Goal: Information Seeking & Learning: Learn about a topic

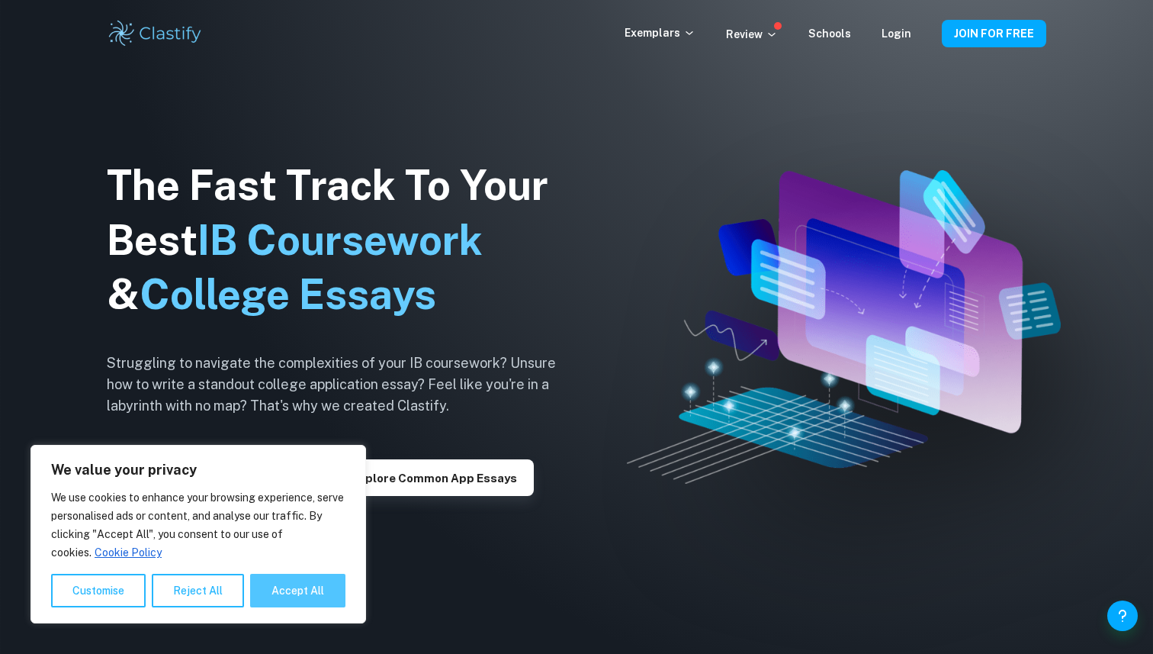
click at [270, 583] on button "Accept All" at bounding box center [297, 591] width 95 height 34
checkbox input "true"
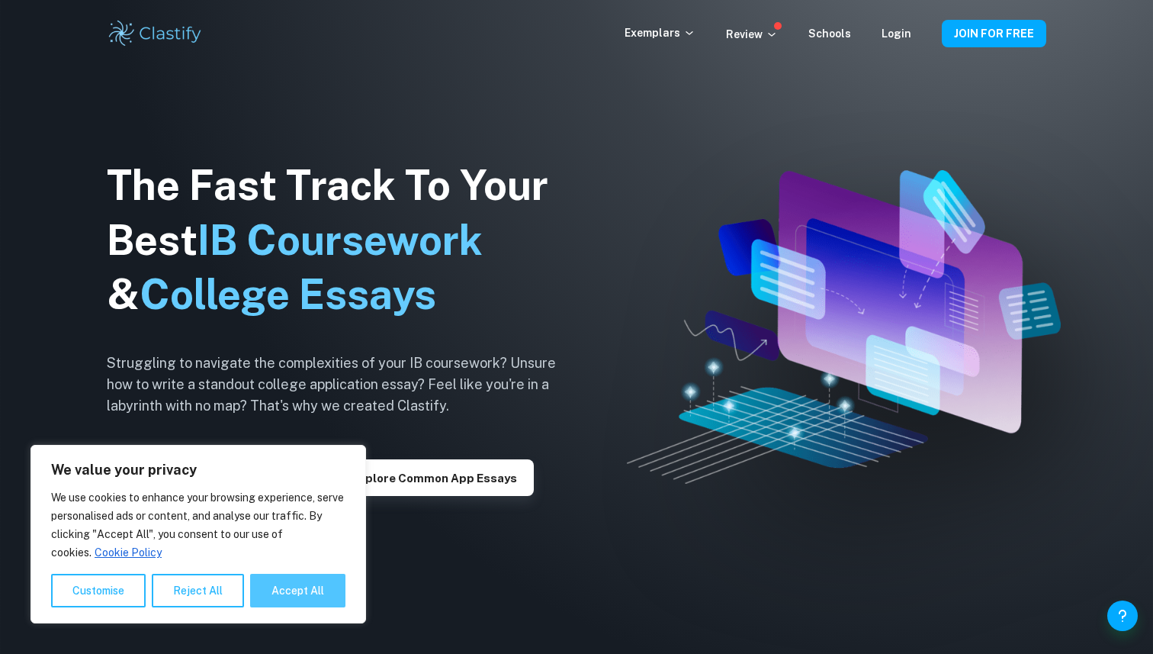
checkbox input "true"
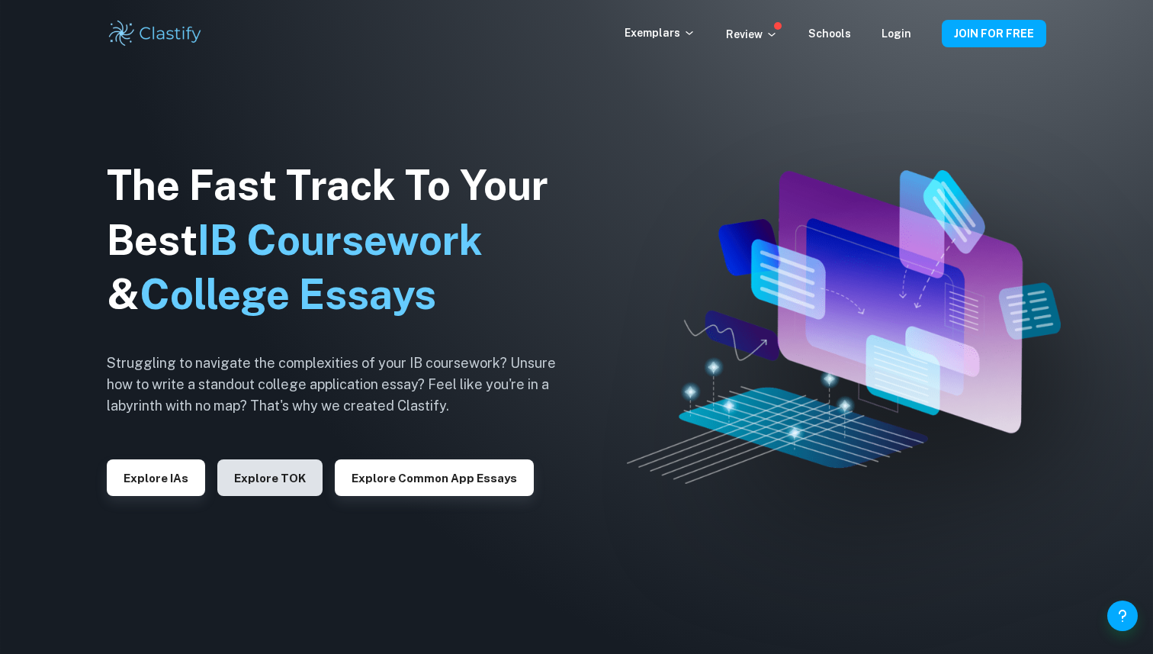
click at [282, 468] on button "Explore TOK" at bounding box center [269, 477] width 105 height 37
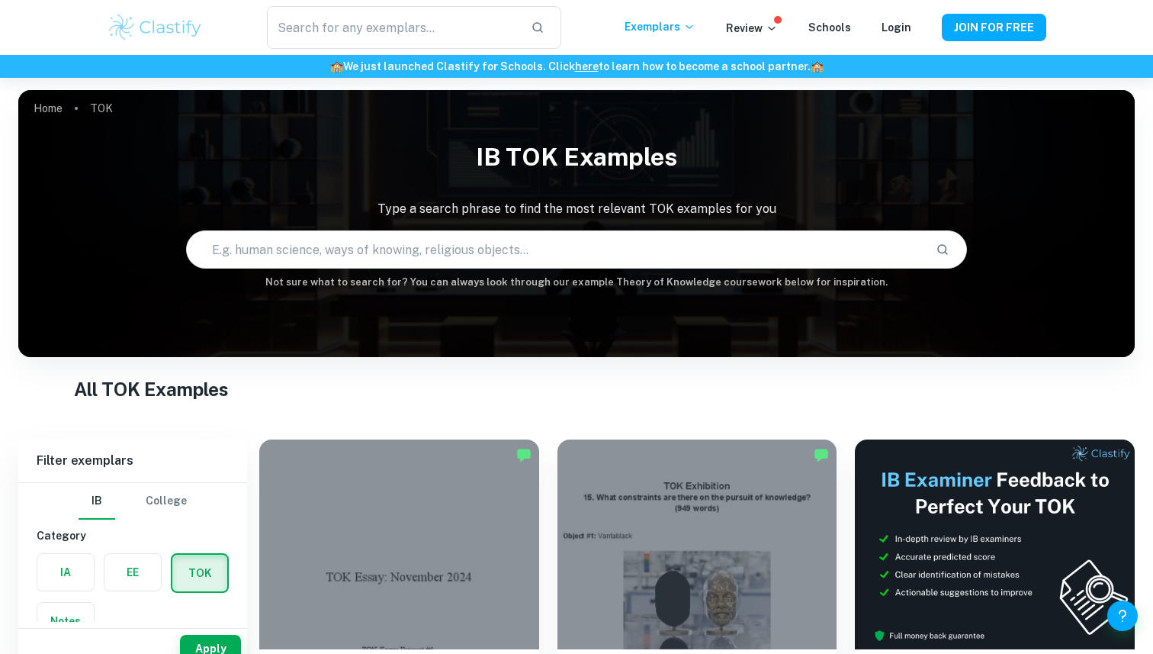
click at [466, 243] on input "text" at bounding box center [556, 249] width 738 height 43
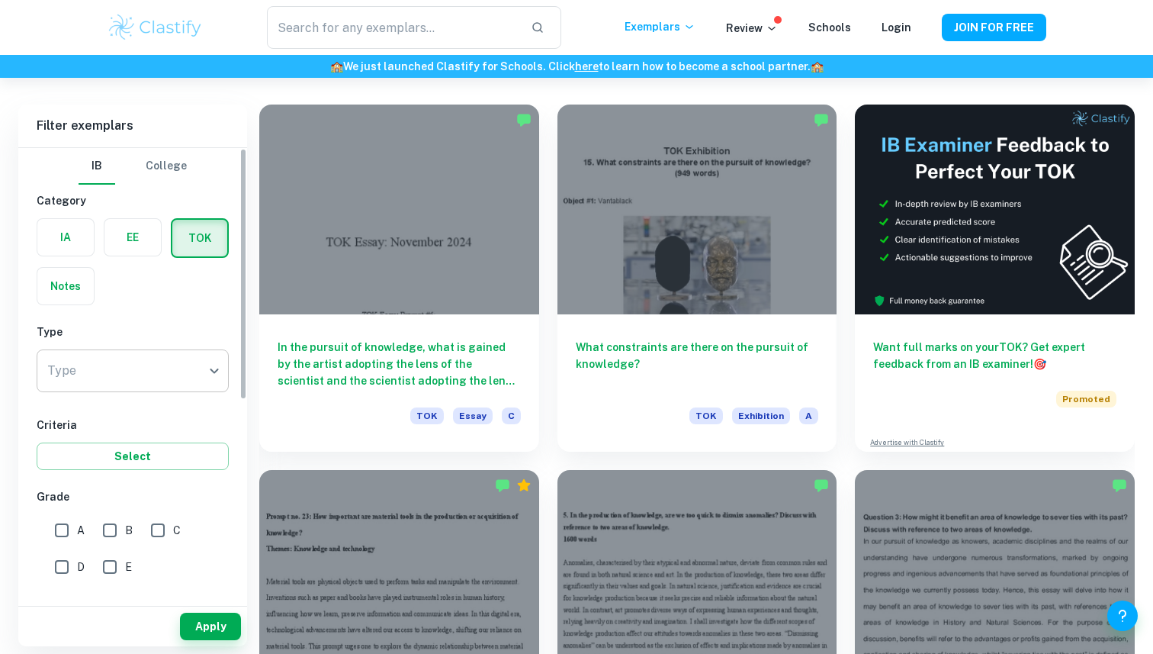
click at [123, 356] on body "We value your privacy We use cookies to enhance your browsing experience, serve…" at bounding box center [576, 70] width 1153 height 654
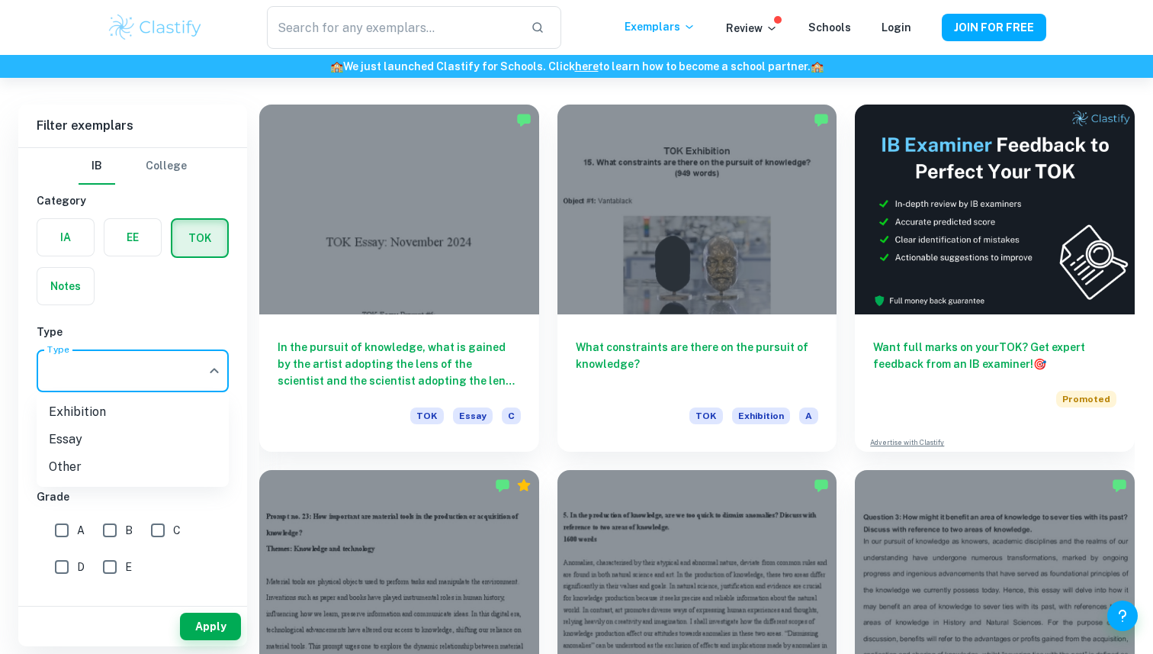
click at [143, 412] on li "Exhibition" at bounding box center [133, 411] width 192 height 27
type input "Exhibition"
click at [72, 535] on input "A" at bounding box center [62, 530] width 31 height 31
checkbox input "true"
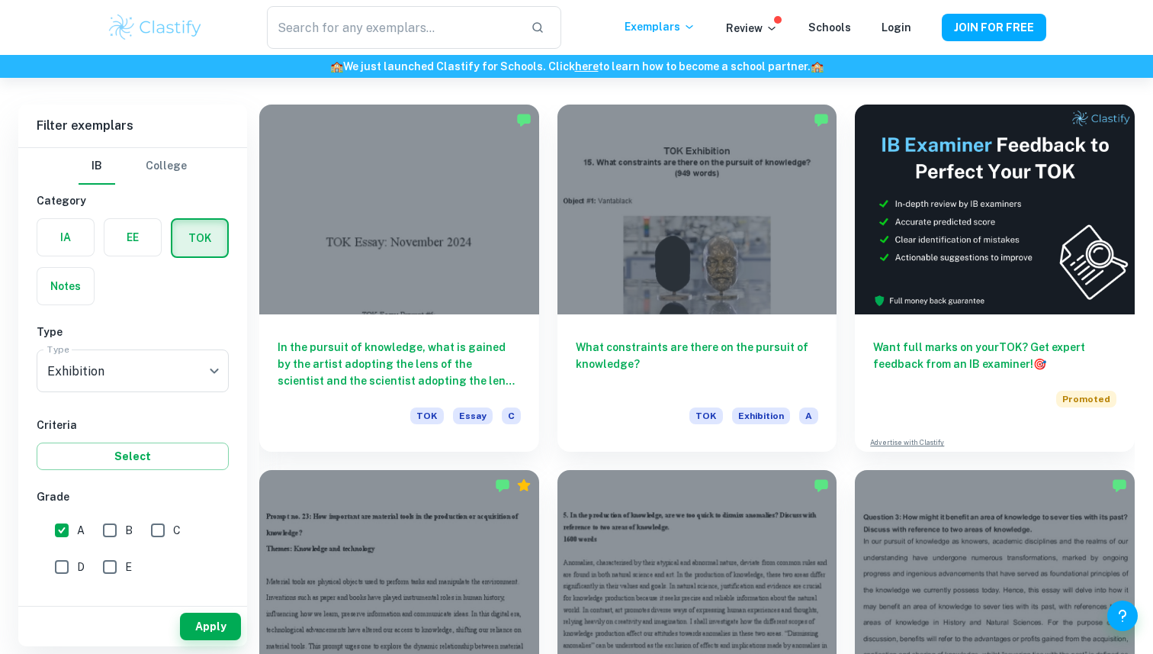
click at [96, 535] on input "B" at bounding box center [110, 530] width 31 height 31
checkbox input "true"
click at [214, 628] on button "Apply" at bounding box center [210, 626] width 61 height 27
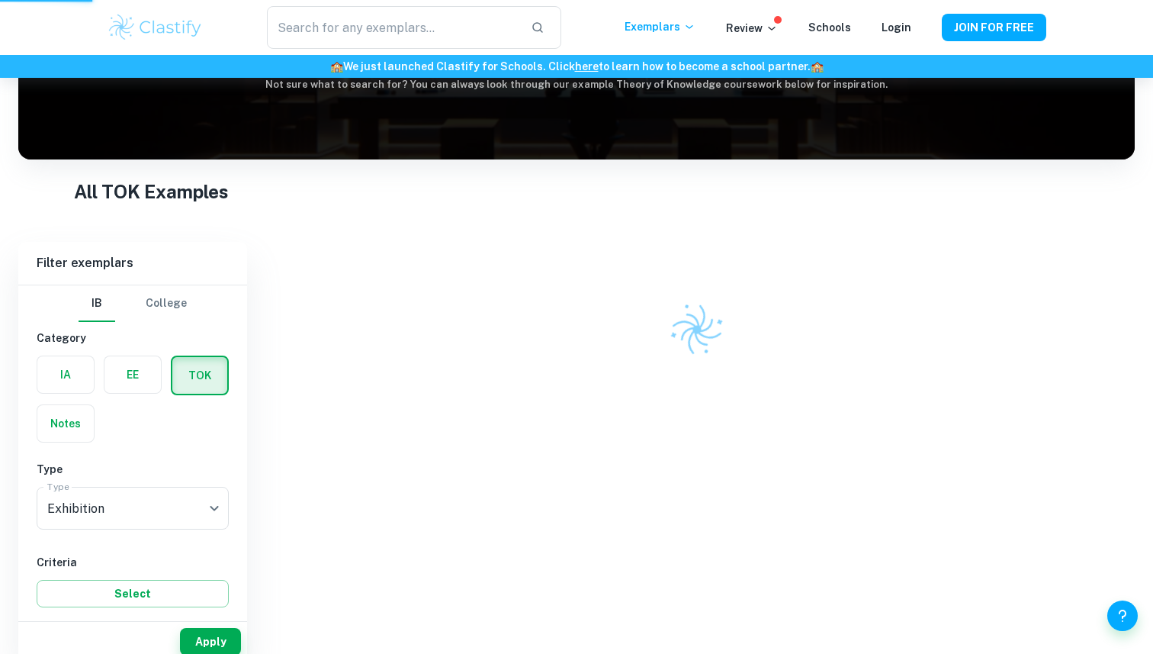
scroll to position [78, 0]
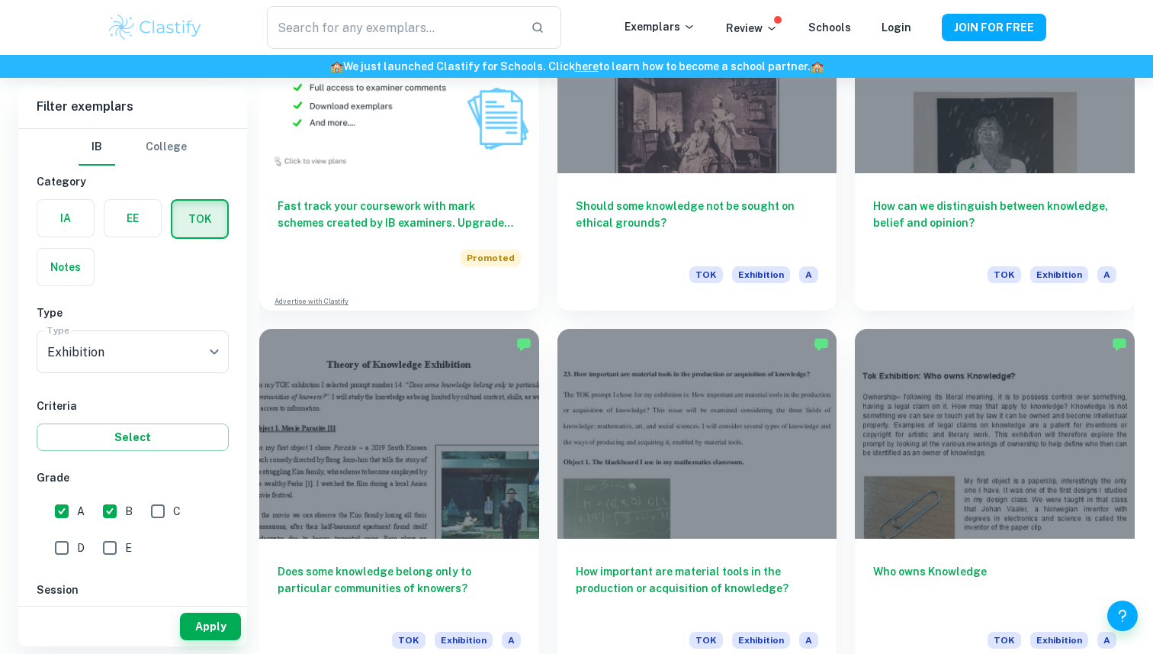
scroll to position [7129, 0]
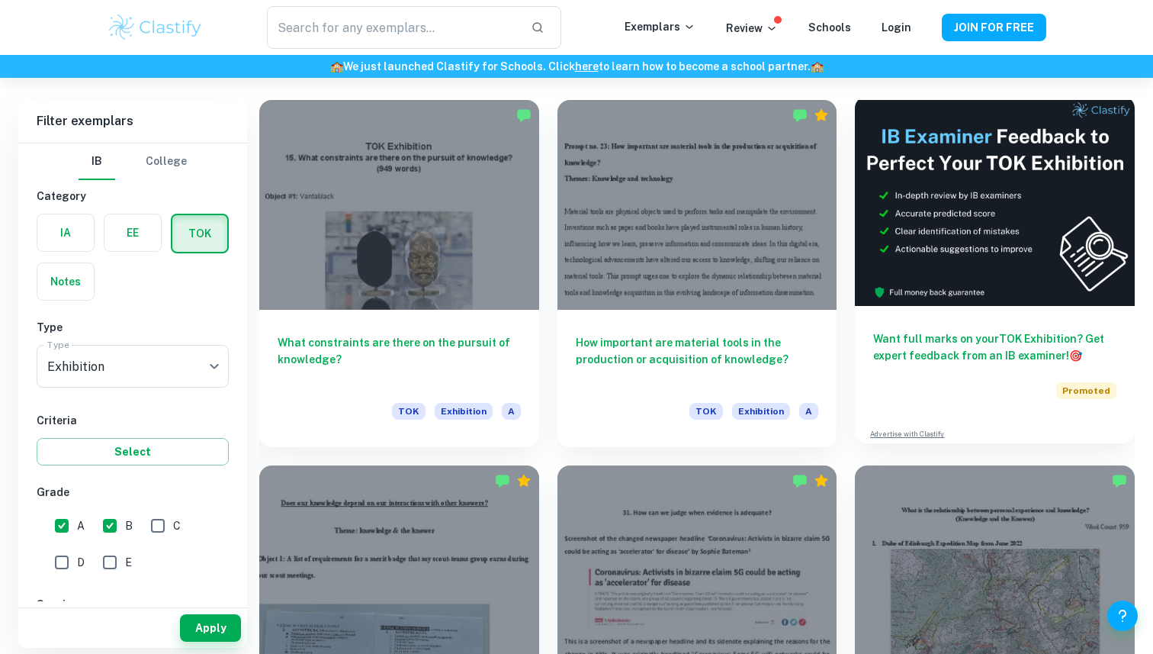
scroll to position [641, 0]
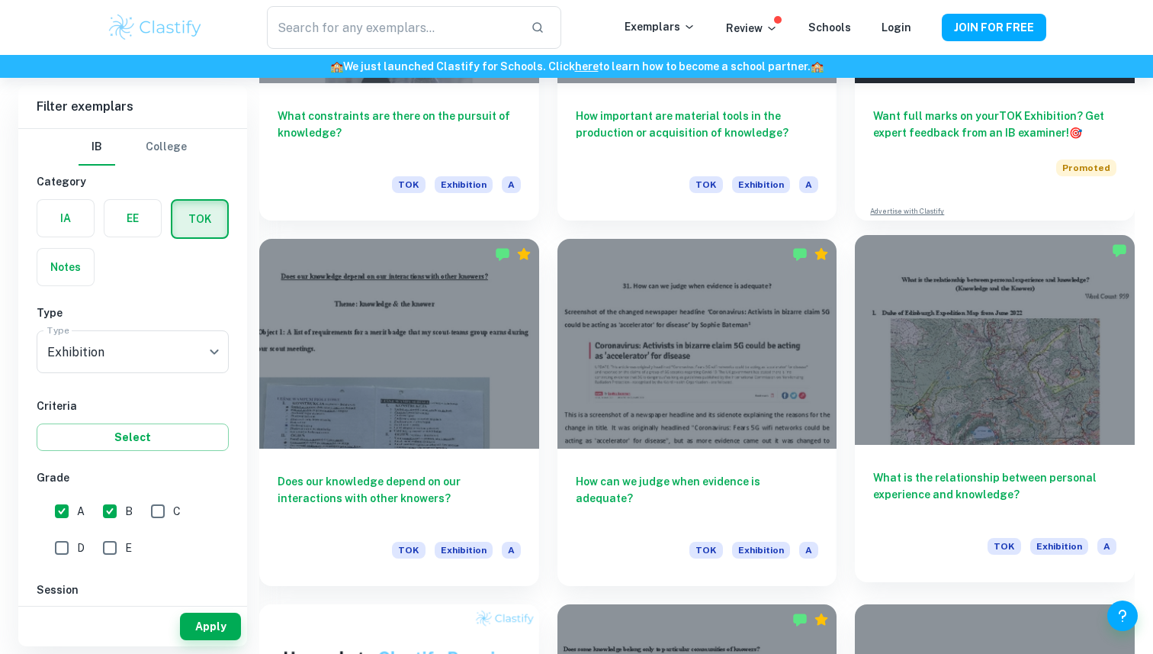
click at [924, 369] on div at bounding box center [995, 340] width 280 height 210
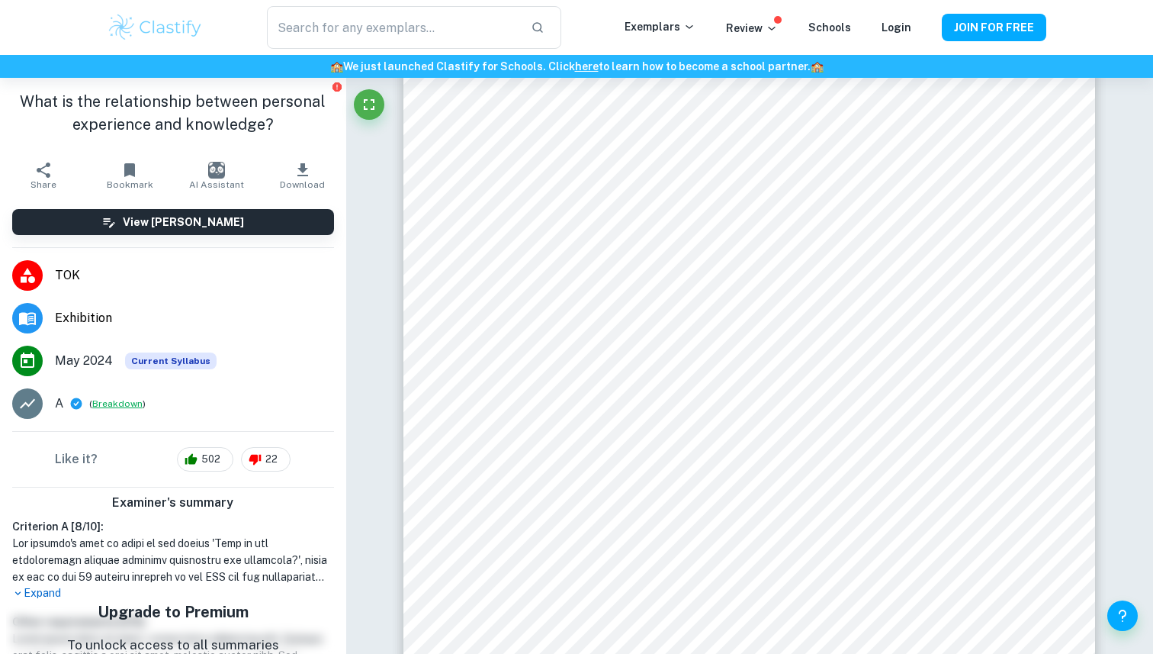
click at [106, 399] on button "Breakdown" at bounding box center [117, 404] width 50 height 14
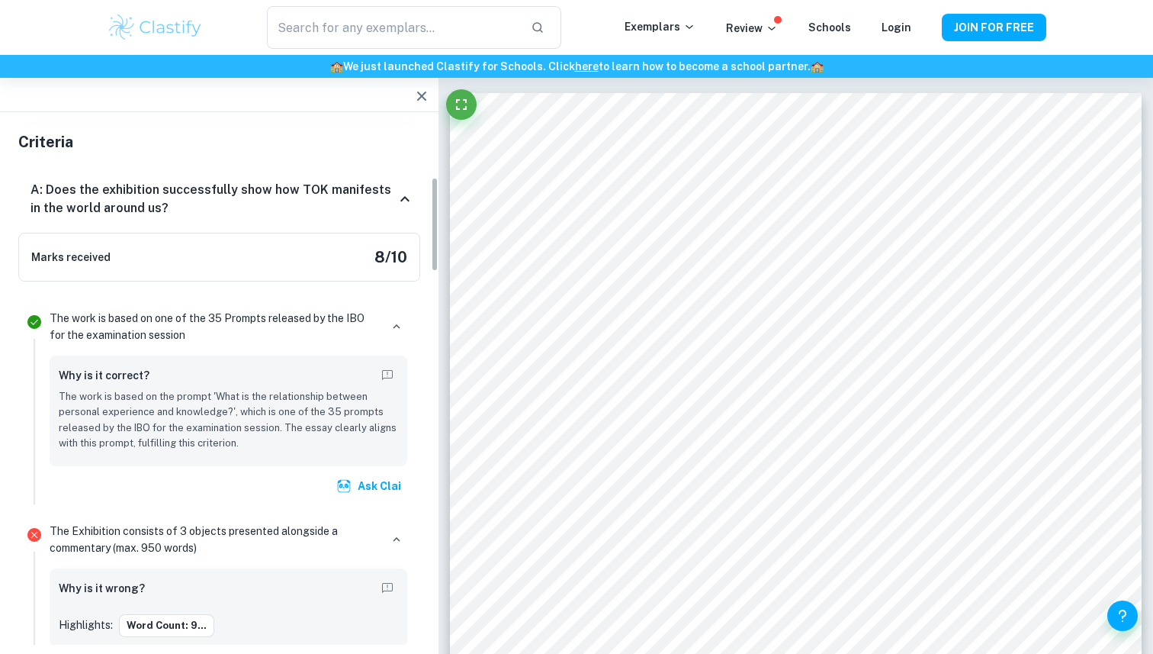
scroll to position [38, 0]
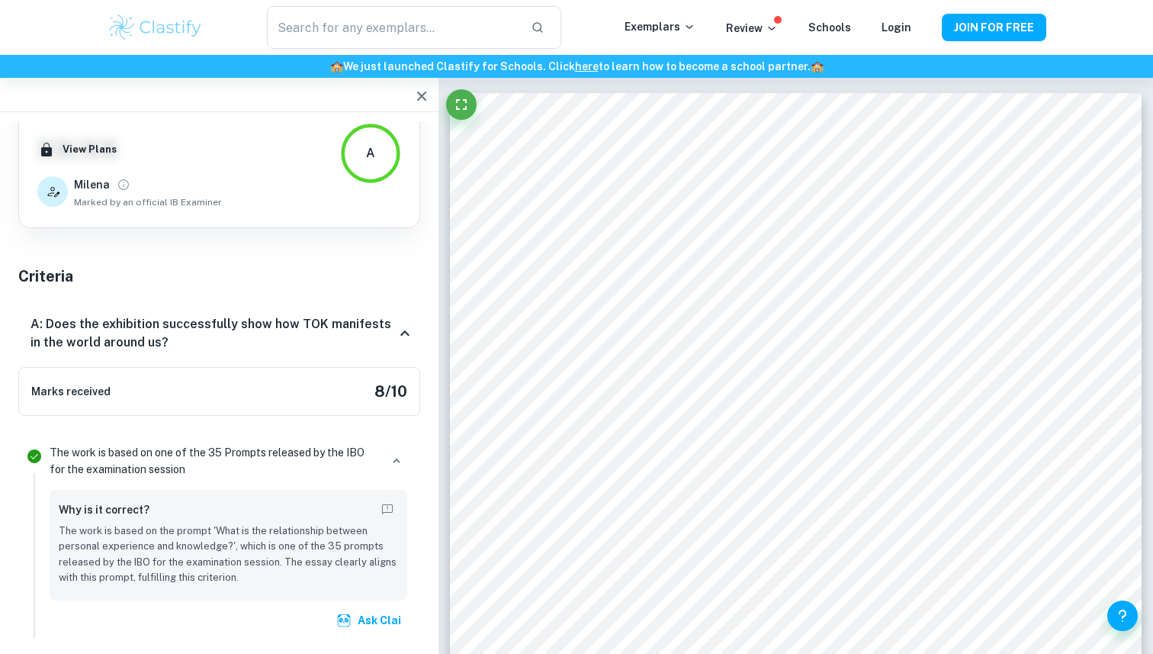
click at [399, 330] on icon at bounding box center [405, 333] width 18 height 18
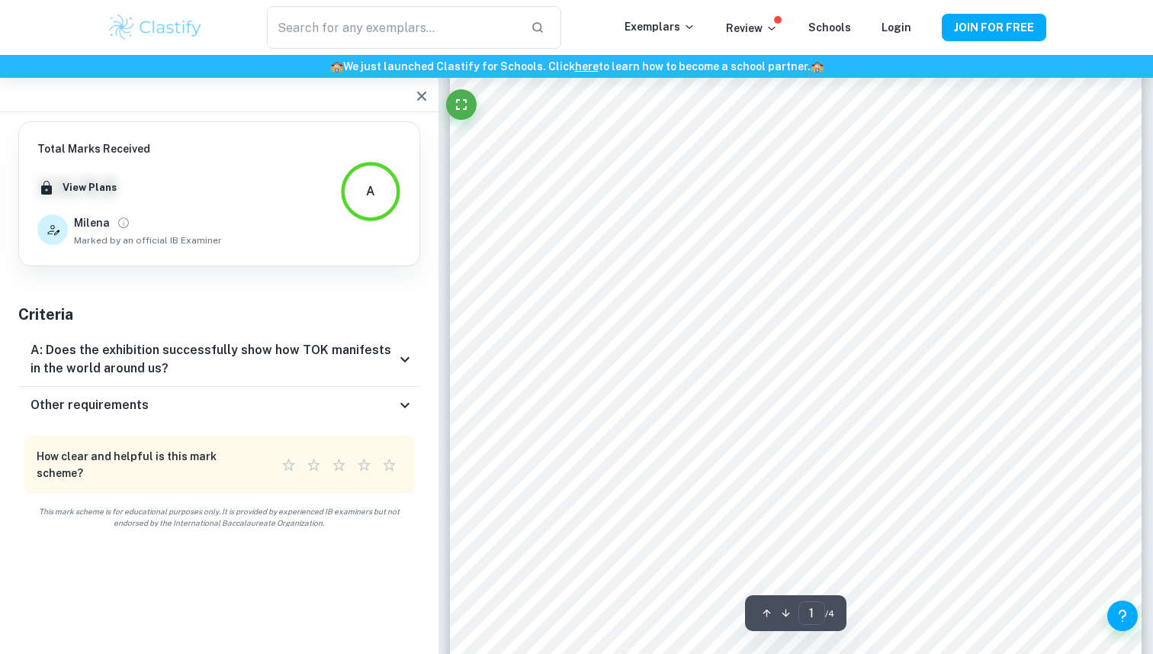
scroll to position [104, 0]
click at [400, 412] on icon at bounding box center [405, 405] width 18 height 18
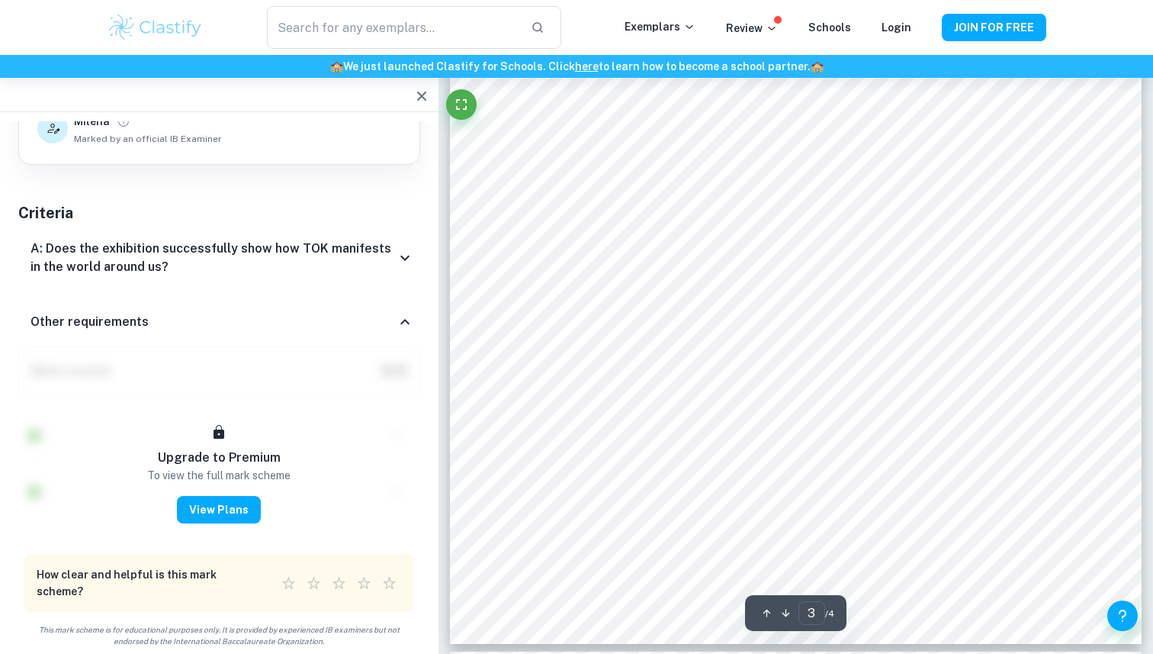
scroll to position [2358, 0]
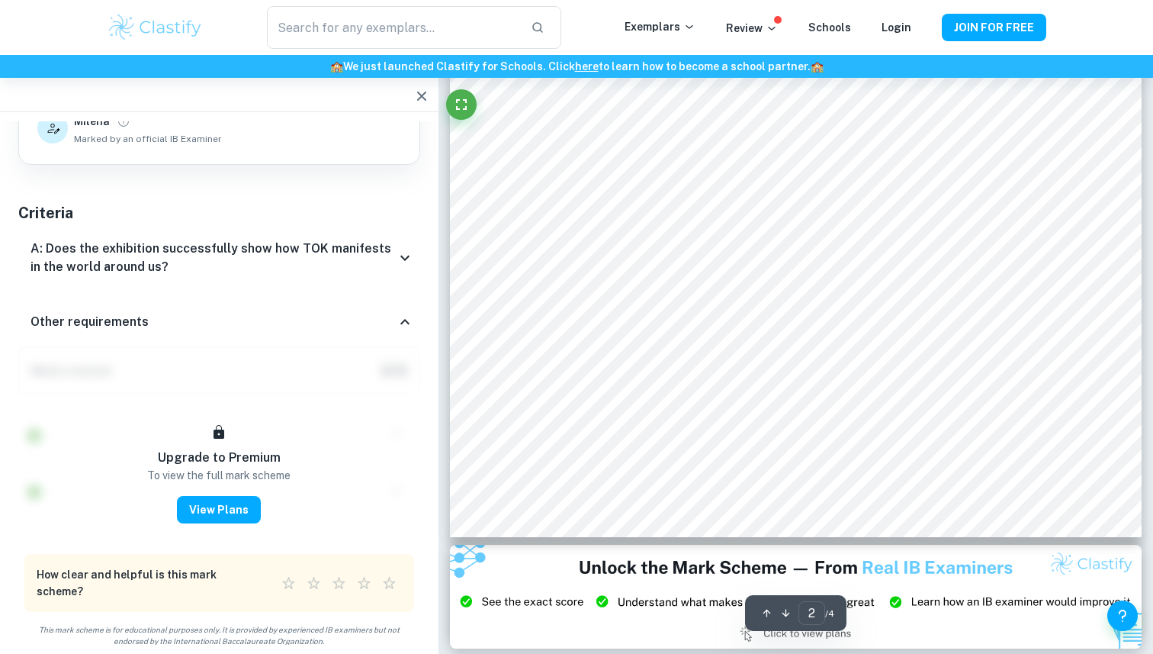
type input "1"
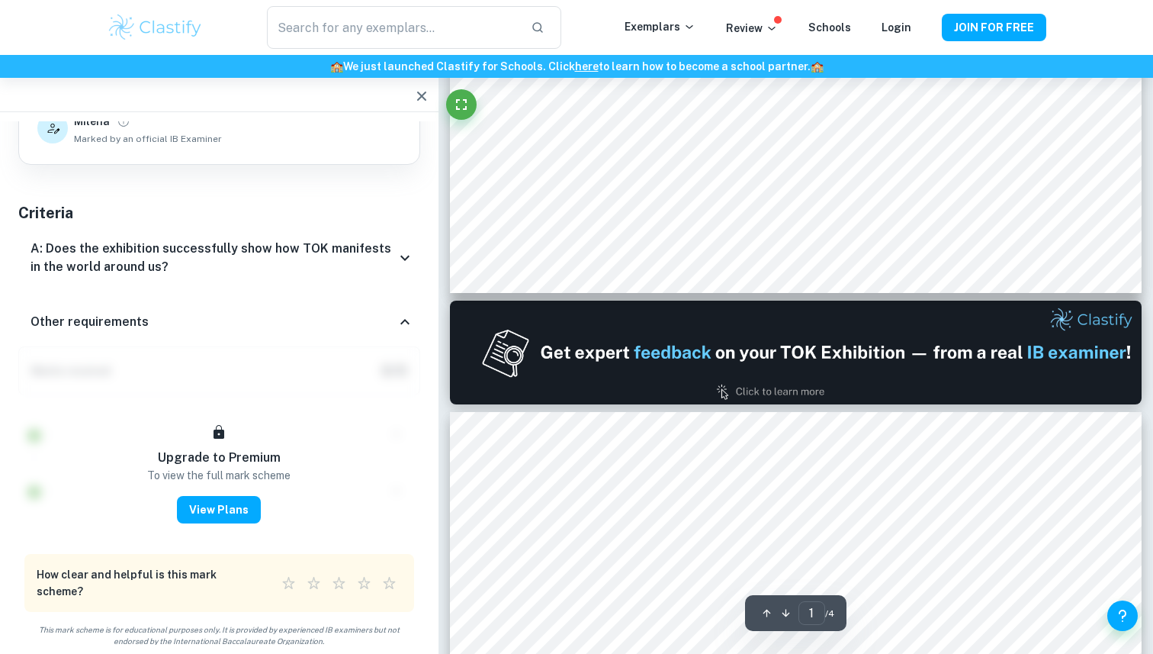
scroll to position [0, 0]
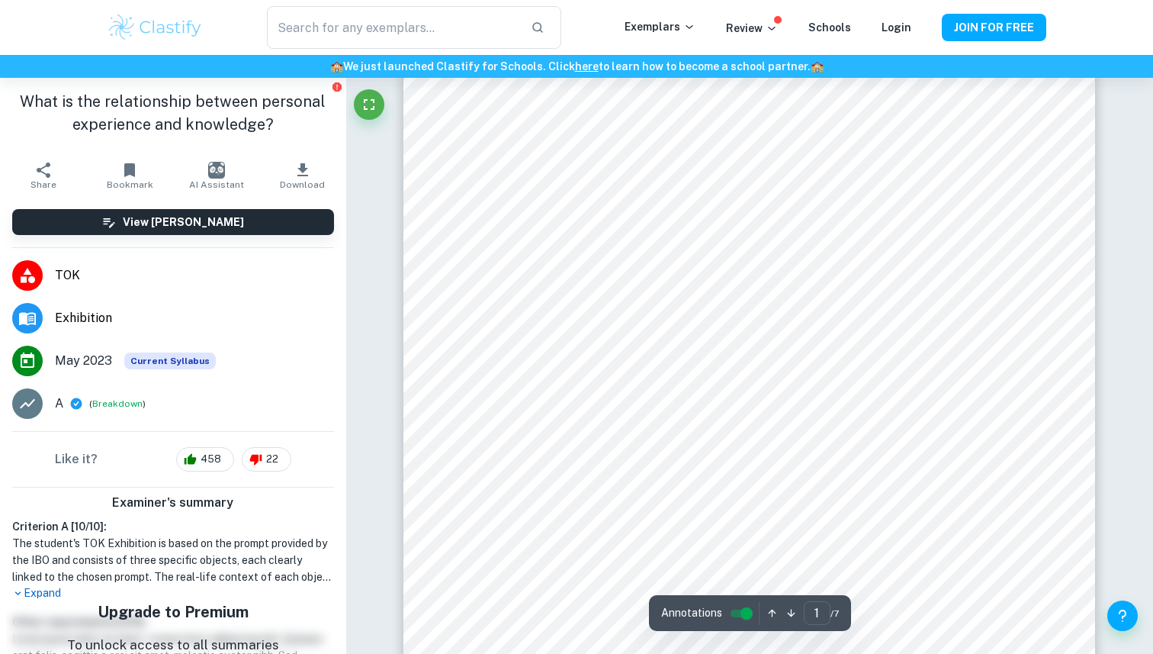
scroll to position [388, 0]
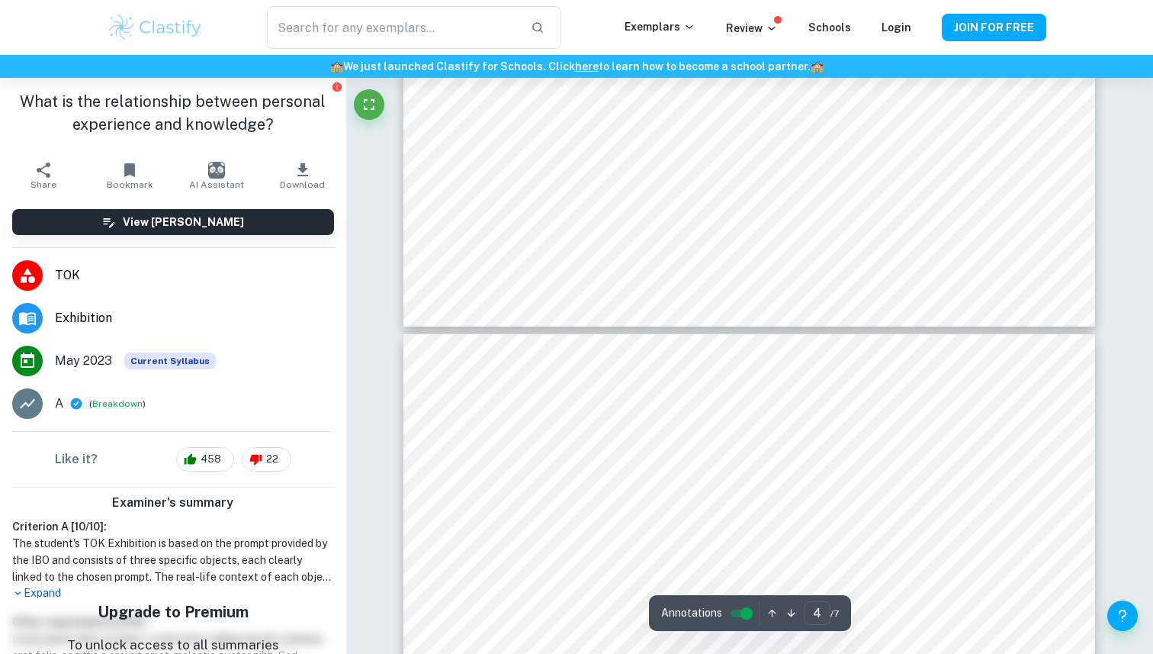
type input "5"
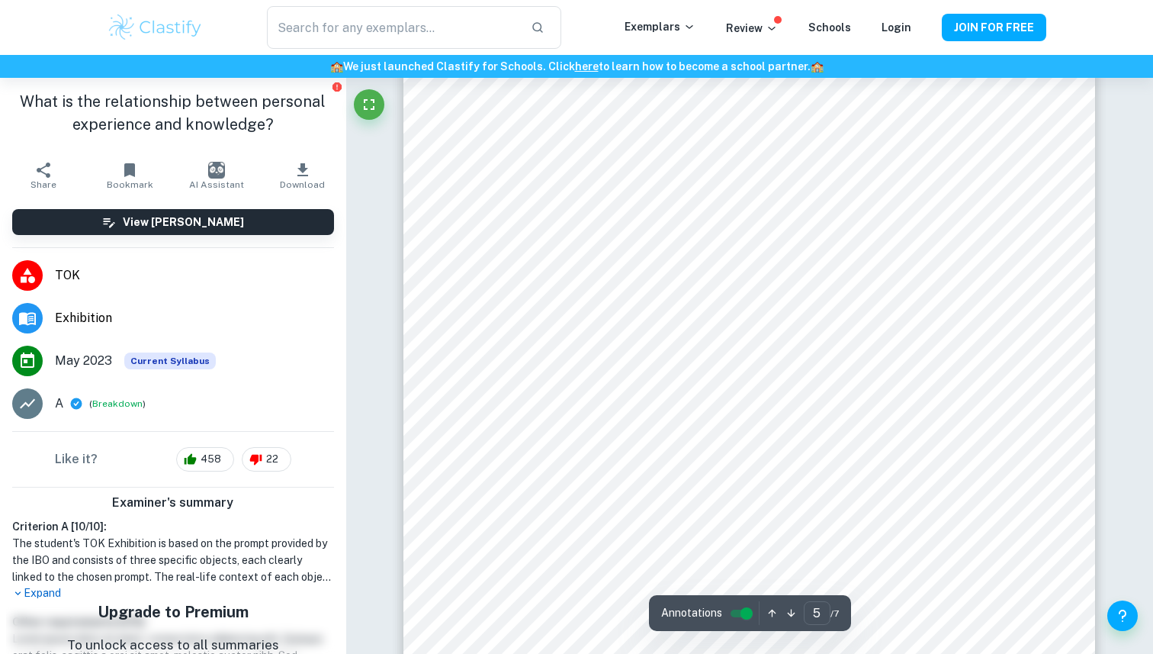
scroll to position [4230, 0]
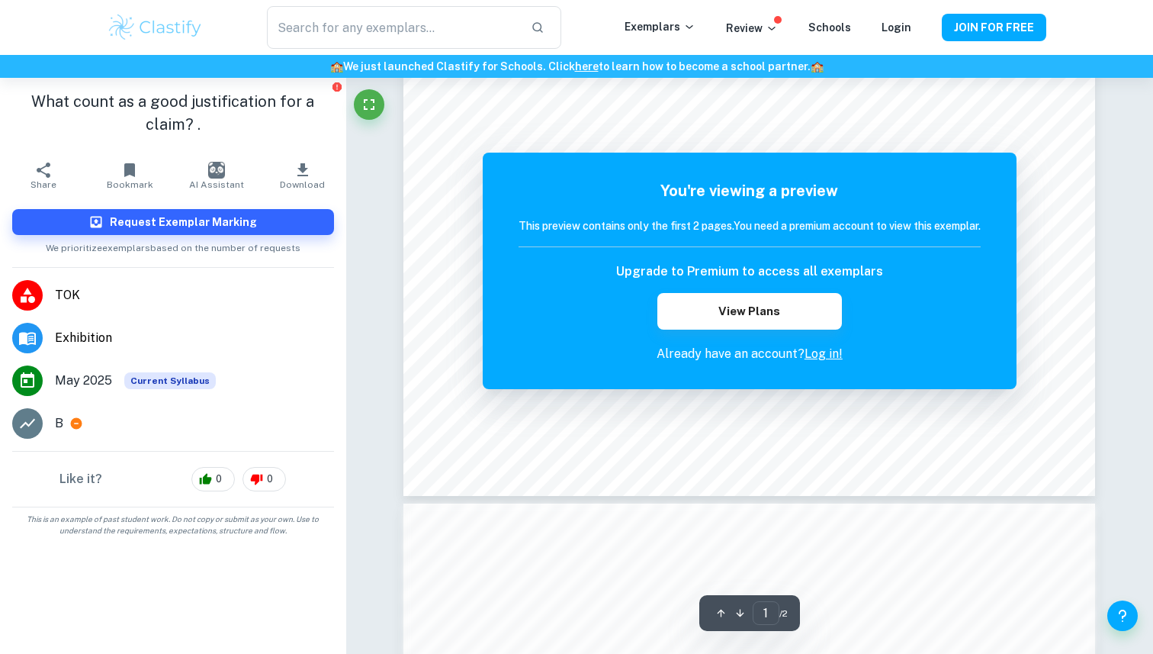
scroll to position [610, 0]
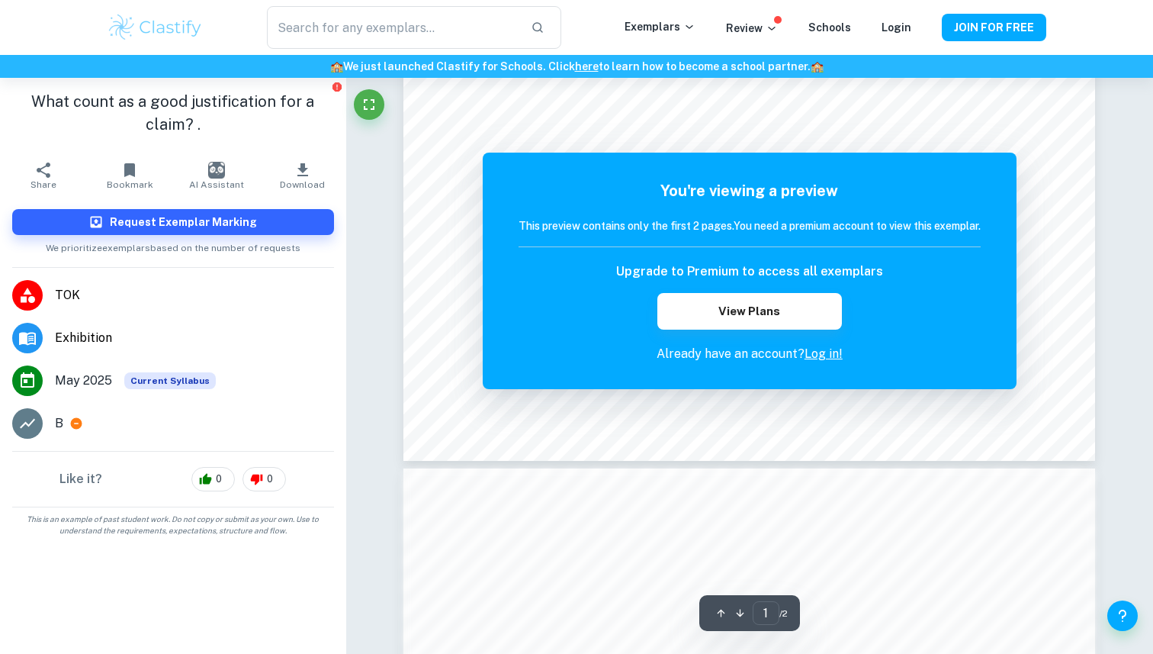
click at [837, 363] on div "You're viewing a preview This preview contains only the first 2 pages. You need…" at bounding box center [750, 271] width 534 height 236
click at [834, 362] on p "Already have an account? Log in!" at bounding box center [750, 354] width 462 height 18
click at [828, 356] on link "Log in!" at bounding box center [824, 353] width 38 height 14
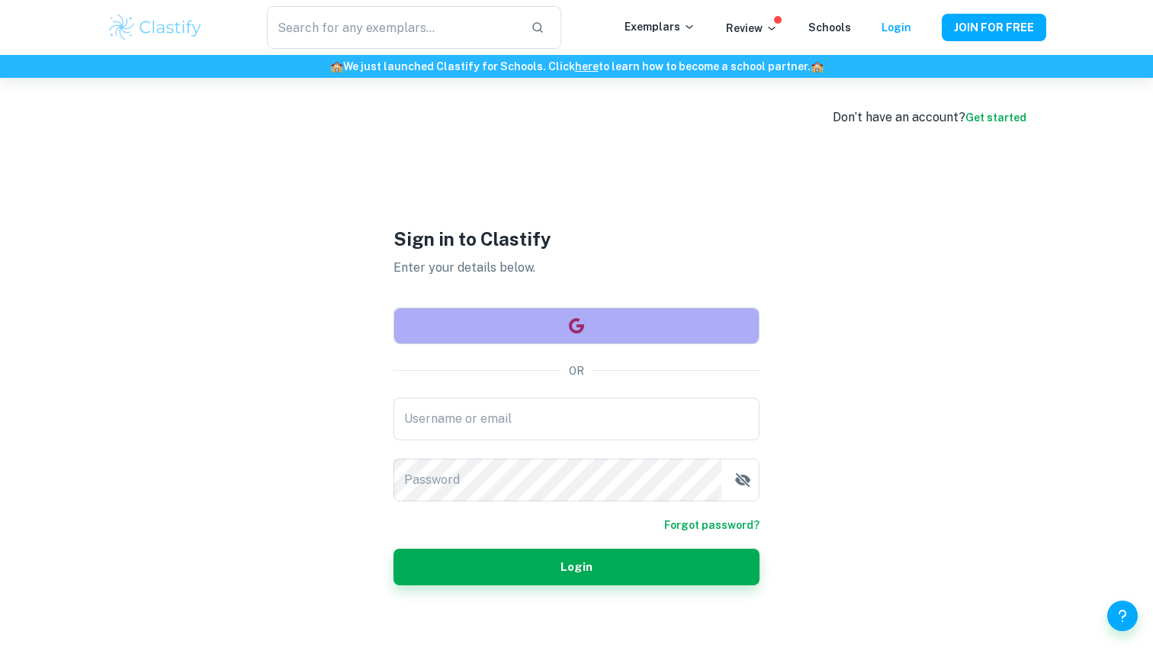
click at [630, 336] on button "button" at bounding box center [577, 325] width 366 height 37
